Goal: Task Accomplishment & Management: Complete application form

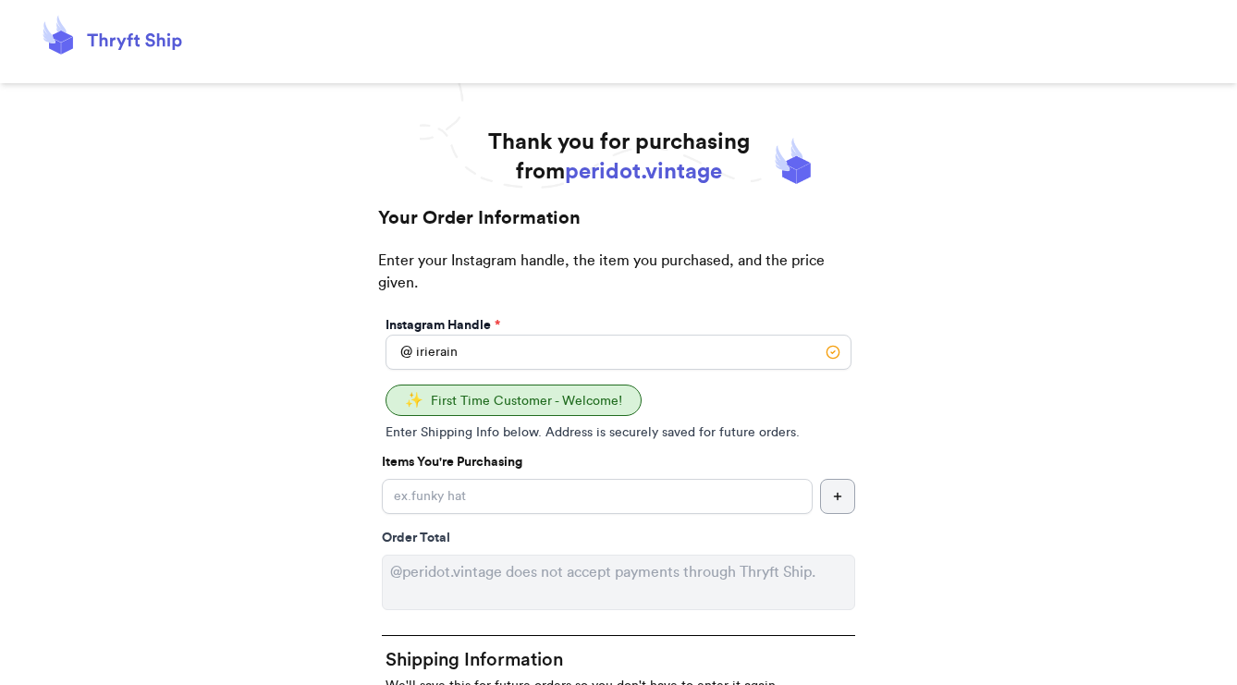
type input "irierain"
click at [523, 495] on input "Instagram Handle *" at bounding box center [597, 496] width 431 height 35
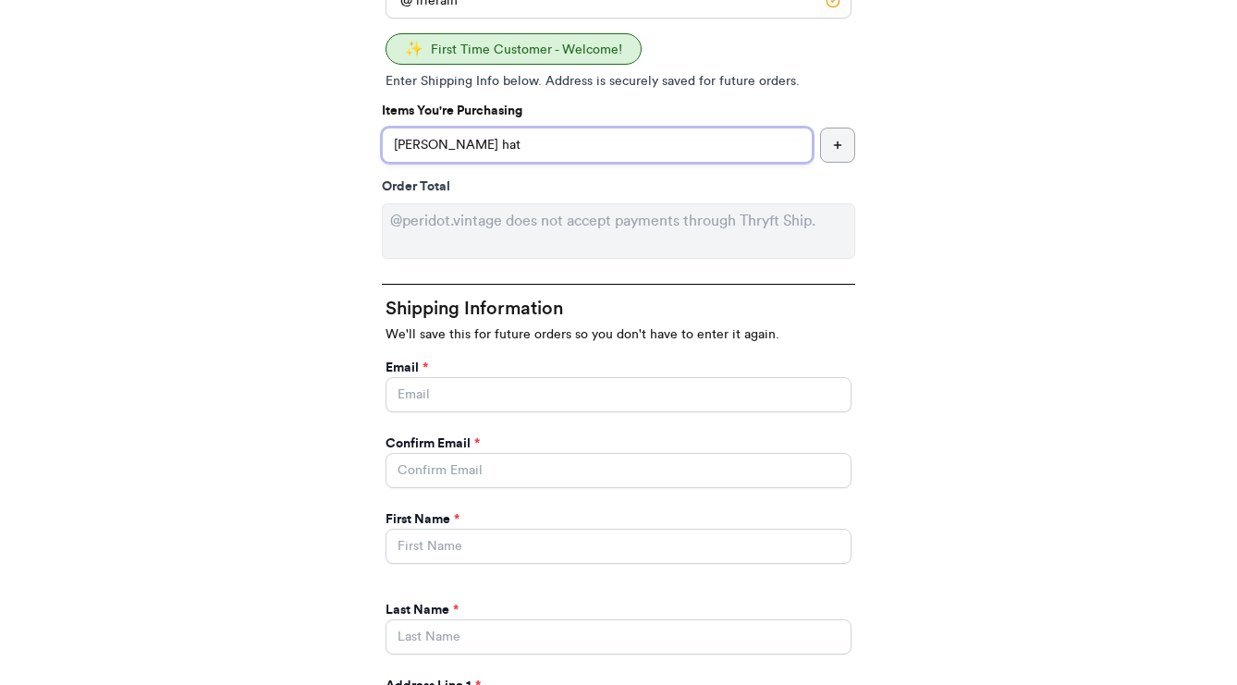
scroll to position [352, 0]
type input "[PERSON_NAME] hat"
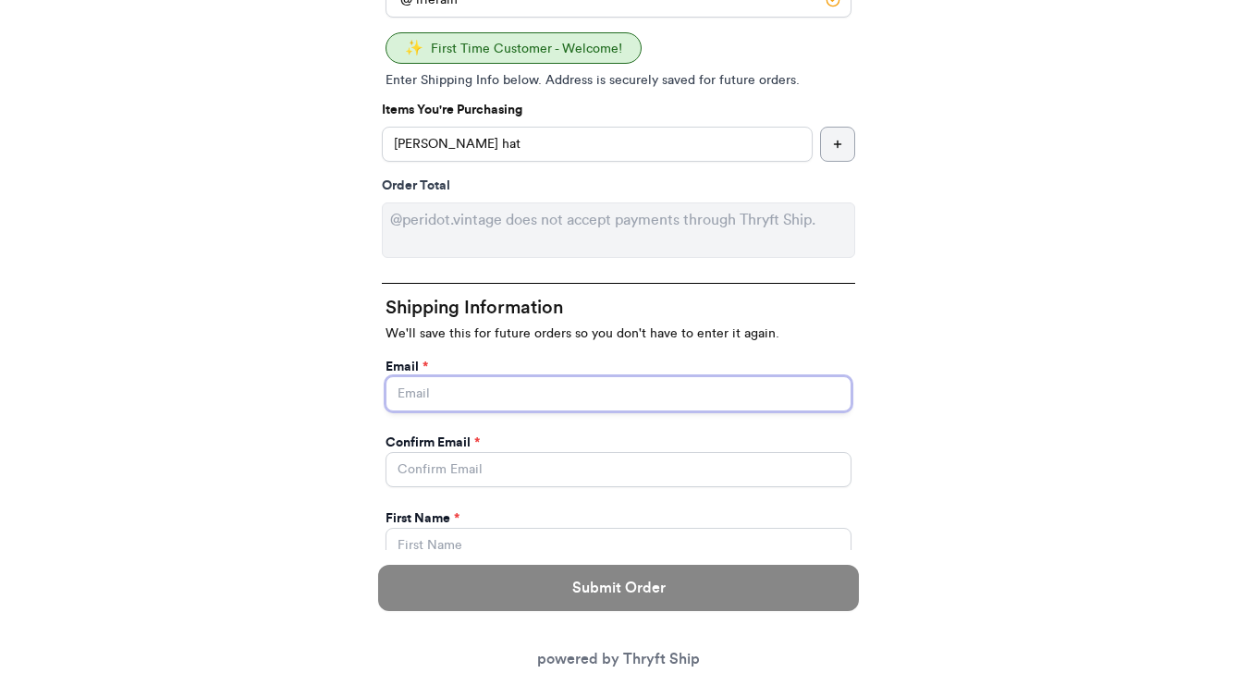
click at [683, 402] on input "Instagram Handle *" at bounding box center [619, 393] width 466 height 35
type input "[EMAIL_ADDRESS][DOMAIN_NAME]"
type input "Irie"
type input "Brown"
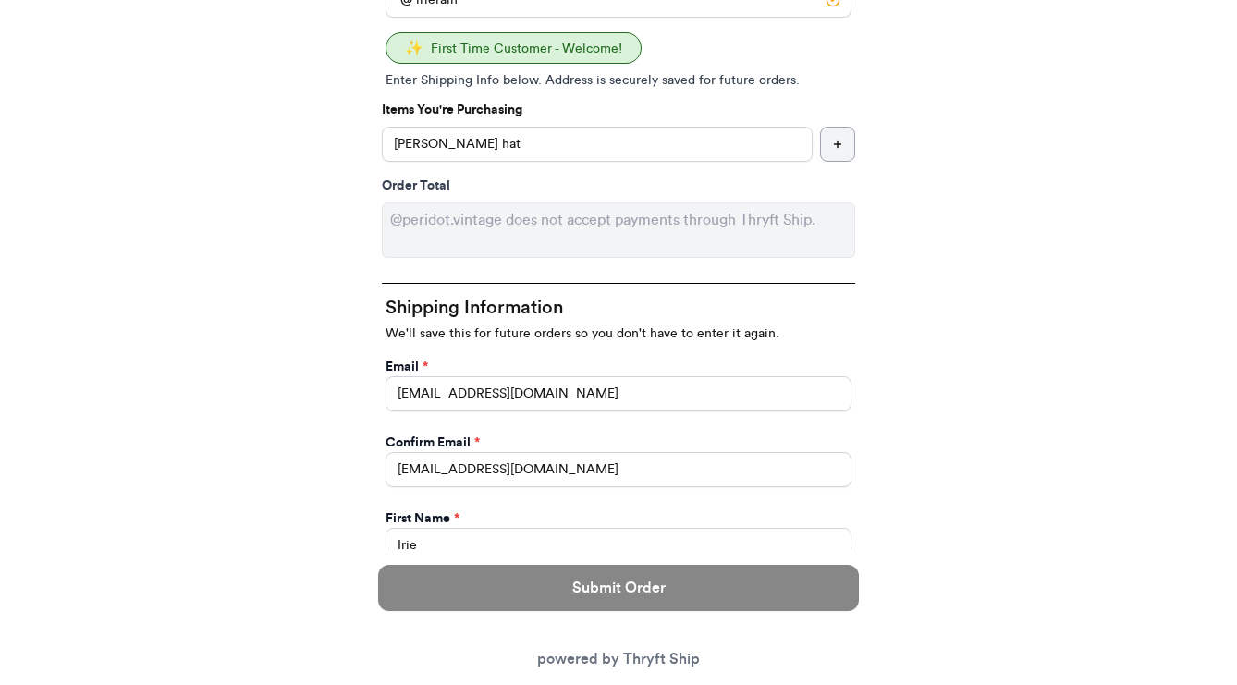
type input "[STREET_ADDRESS][PERSON_NAME]"
select select "WA"
type input "Sequim"
type input "98382"
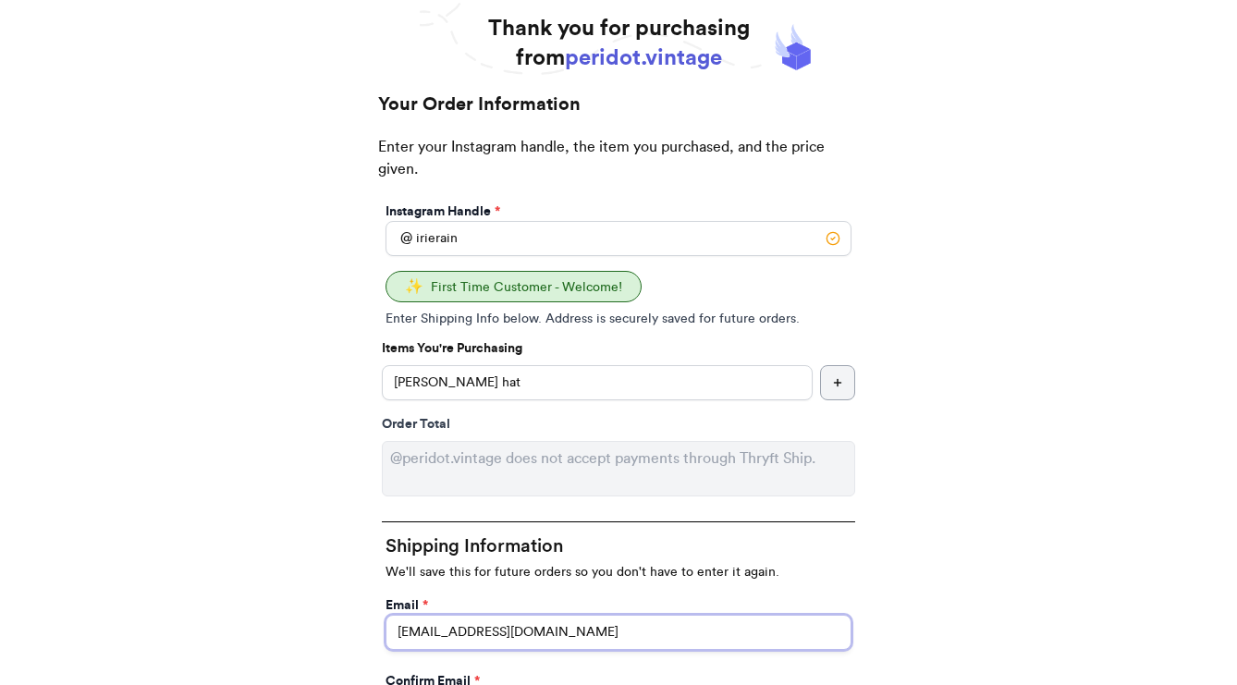
scroll to position [112, 0]
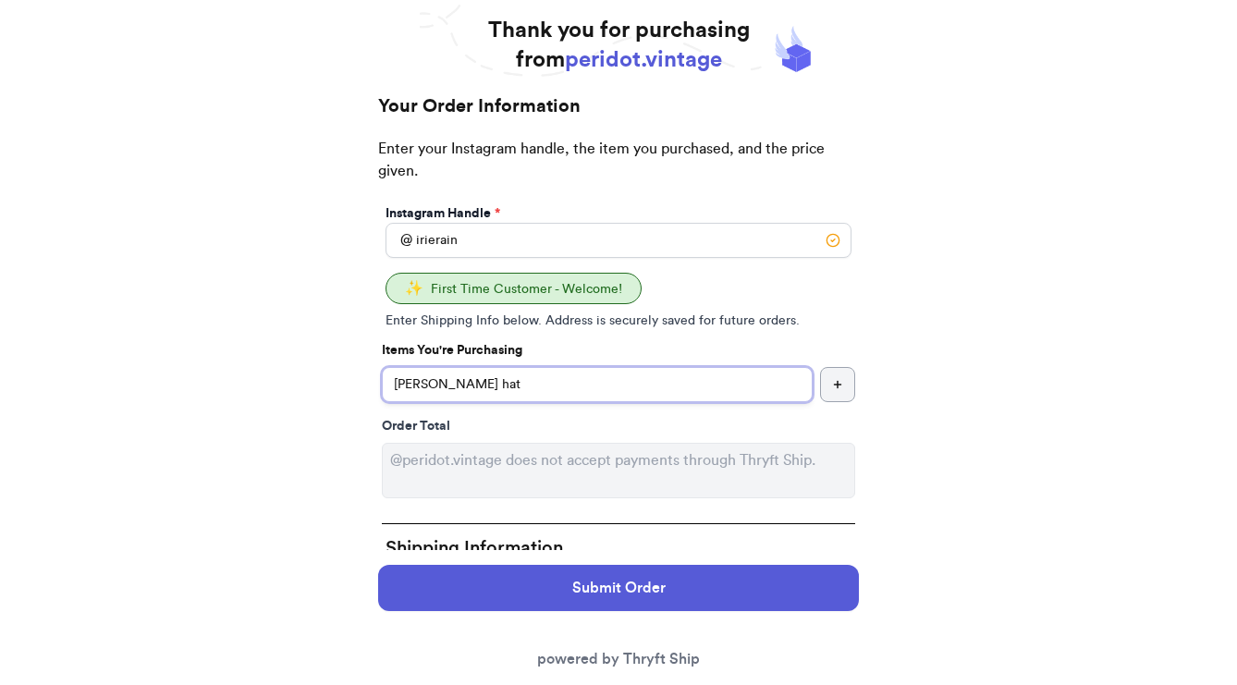
click at [551, 386] on input "[PERSON_NAME] hat" at bounding box center [597, 384] width 431 height 35
click at [435, 382] on input "[PERSON_NAME] hat" at bounding box center [597, 384] width 431 height 35
click at [660, 389] on input "[PERSON_NAME]" at bounding box center [597, 384] width 431 height 35
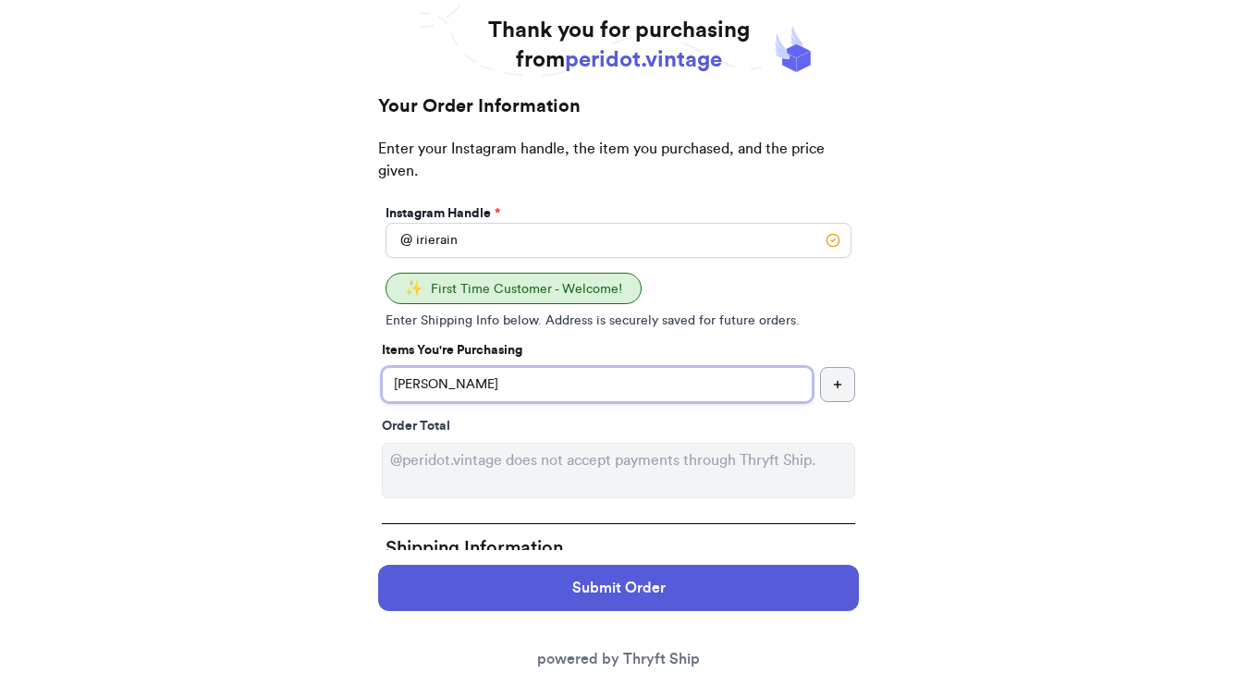
type input "[PERSON_NAME]"
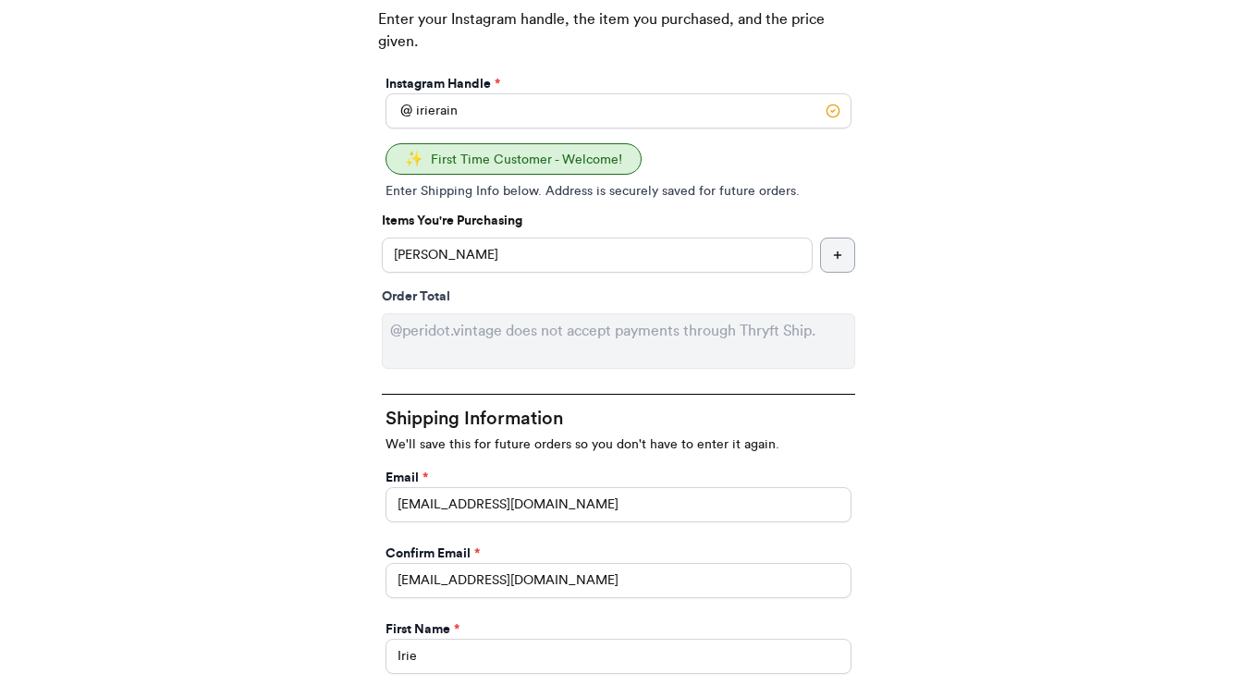
scroll to position [0, 0]
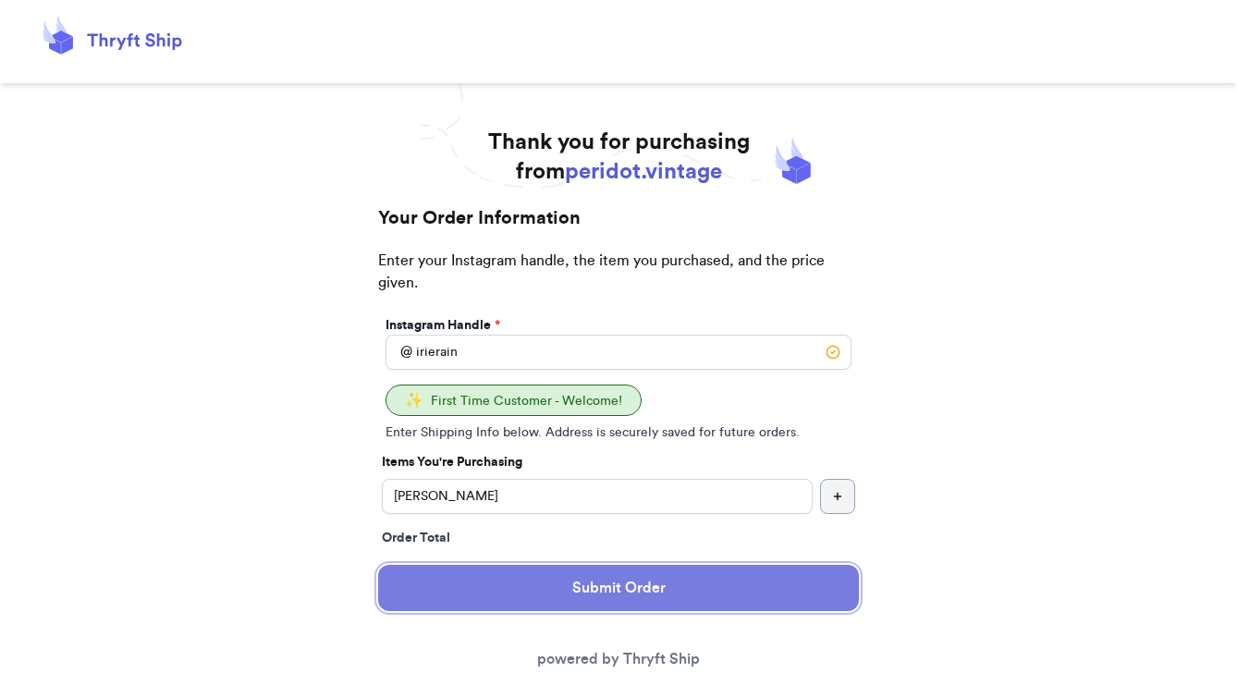
click at [673, 597] on button "Submit Order" at bounding box center [618, 588] width 481 height 46
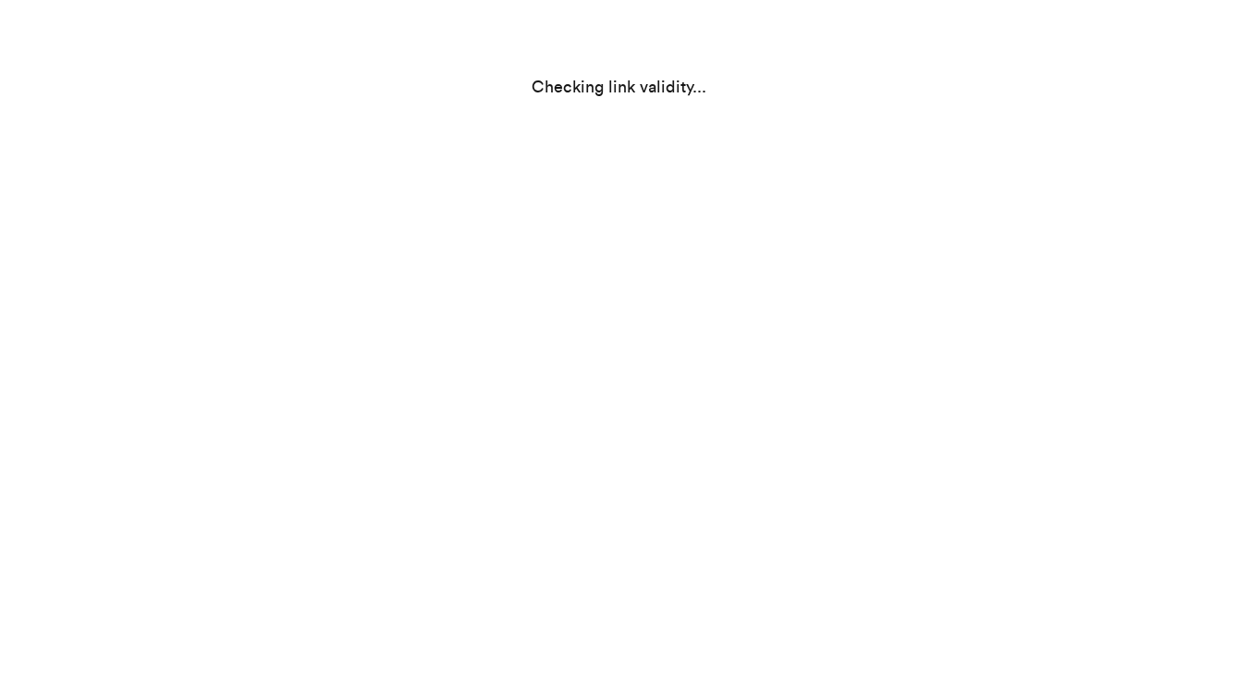
select select "WA"
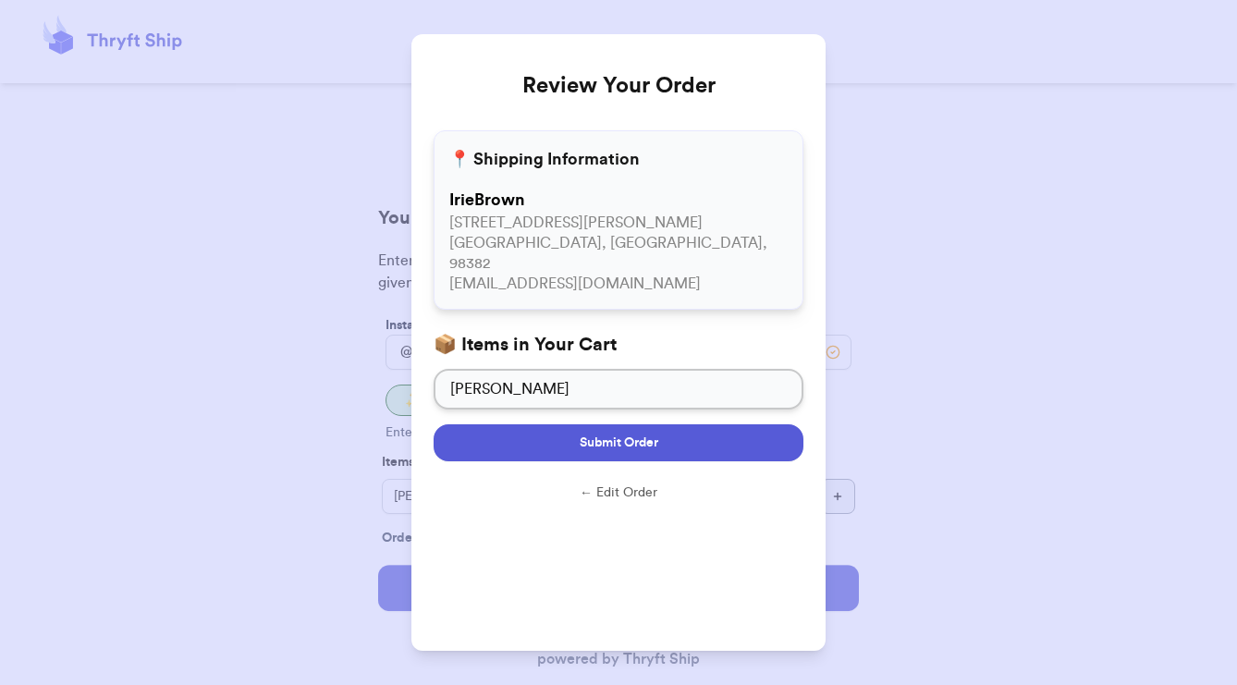
click at [644, 434] on span "Submit Order" at bounding box center [619, 443] width 79 height 18
